Goal: Information Seeking & Learning: Check status

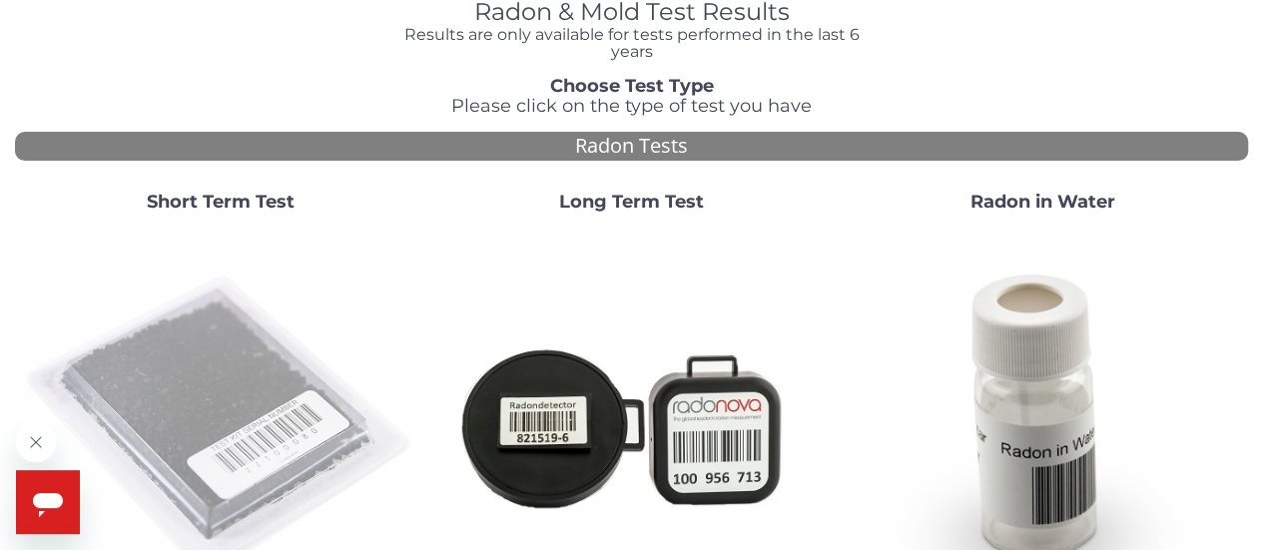
scroll to position [200, 0]
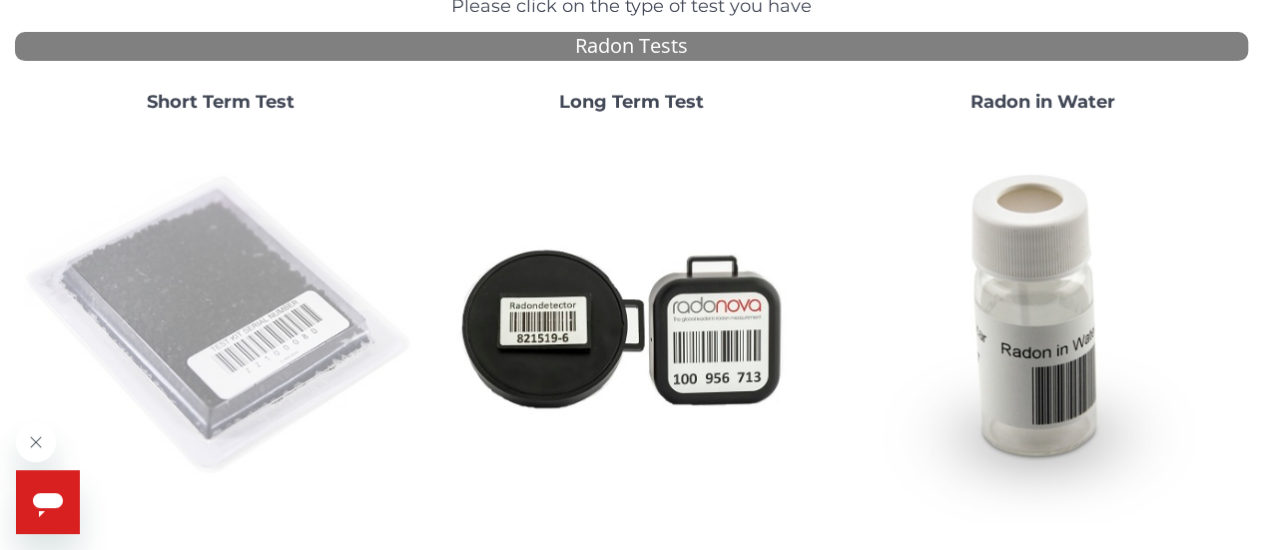
click at [239, 274] on img at bounding box center [220, 326] width 395 height 395
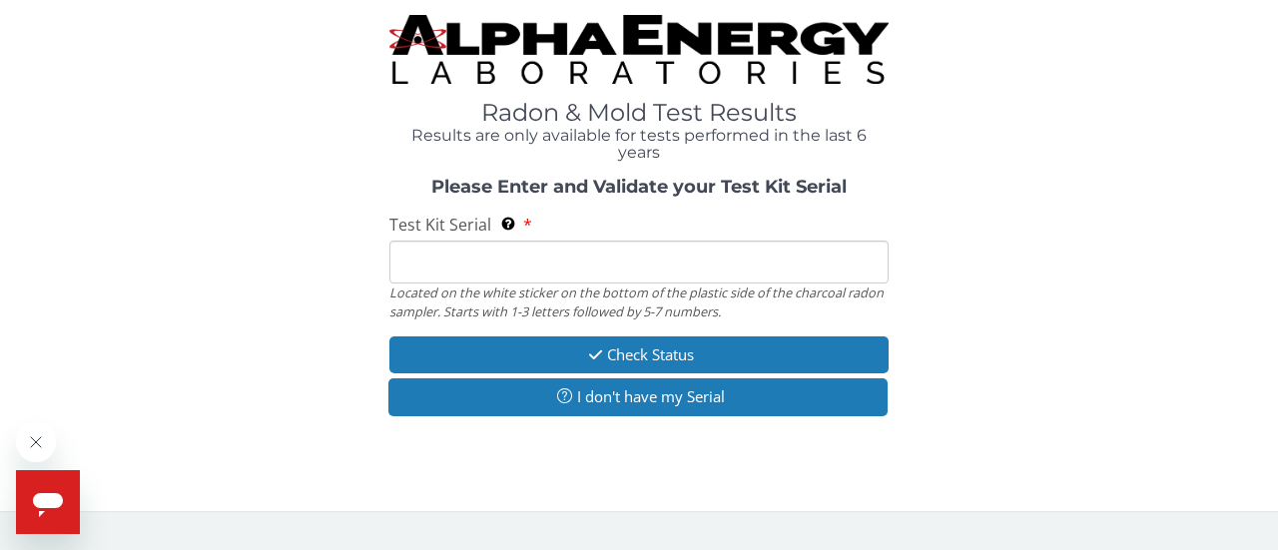
click at [483, 268] on input "Test Kit Serial Located on the white sticker on the bottom of the plastic side …" at bounding box center [638, 262] width 499 height 43
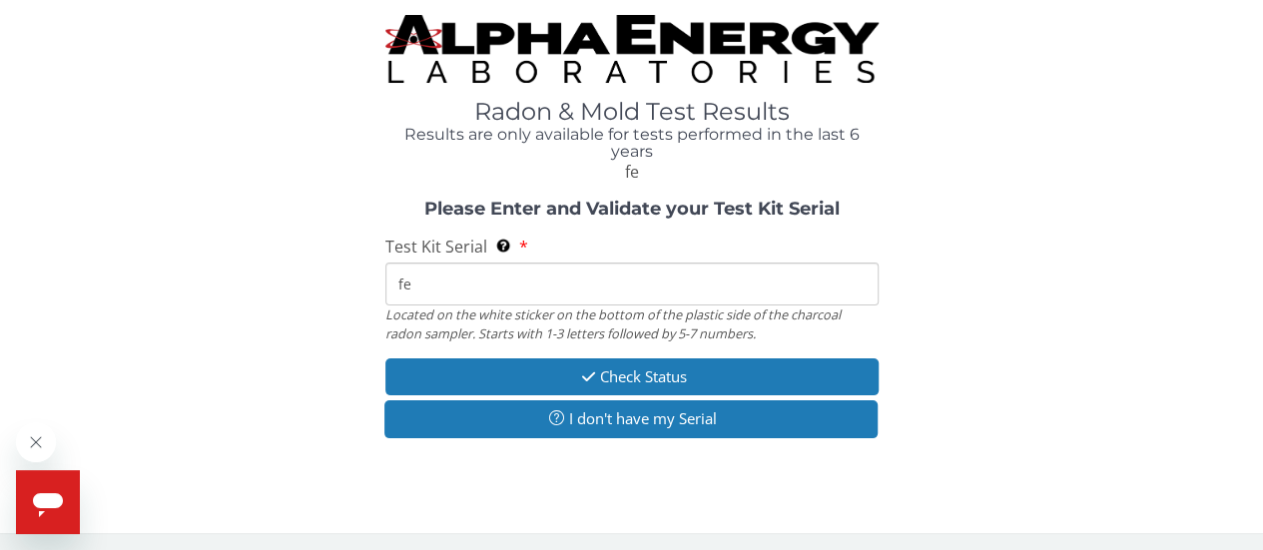
type input "FE432062"
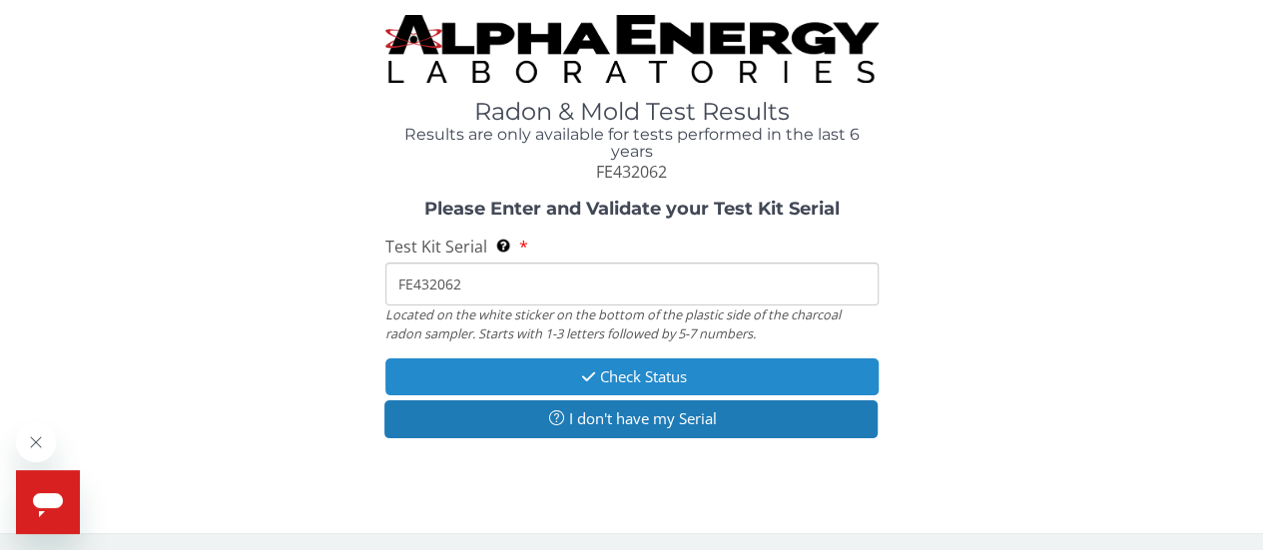
click at [545, 375] on button "Check Status" at bounding box center [631, 376] width 493 height 37
